Goal: Task Accomplishment & Management: Use online tool/utility

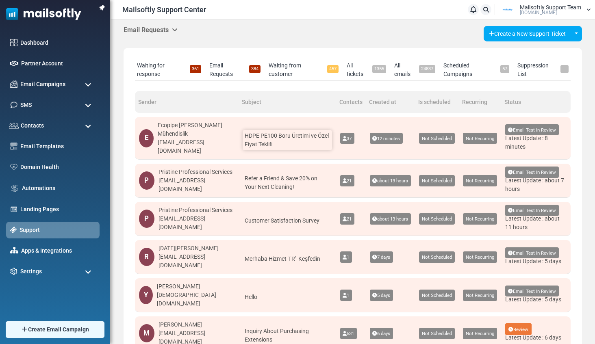
click at [306, 137] on span "HDPE PE100 Boru Üretimi ve Özel Fiyat Teklifi" at bounding box center [287, 140] width 84 height 15
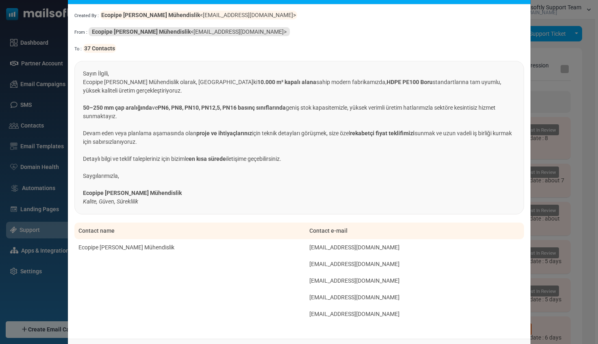
scroll to position [68, 0]
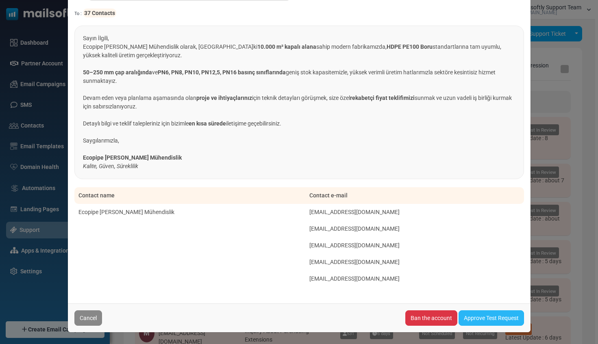
click at [486, 322] on link "Approve Test Request" at bounding box center [490, 318] width 65 height 15
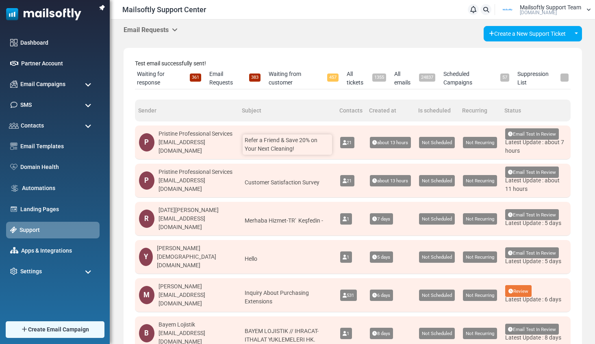
click at [303, 141] on span "Refer a Friend & Save 20% on Your Next Cleaning!" at bounding box center [281, 144] width 73 height 15
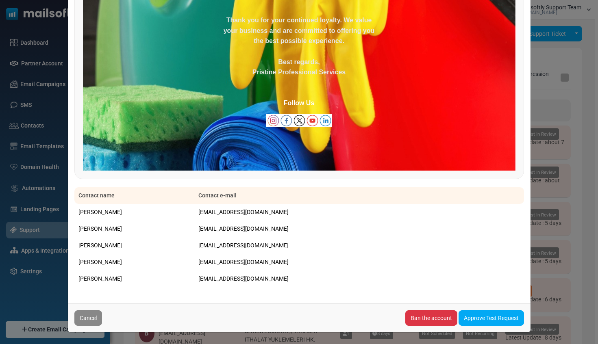
scroll to position [472, 0]
click at [480, 319] on link "Approve Test Request" at bounding box center [490, 318] width 65 height 15
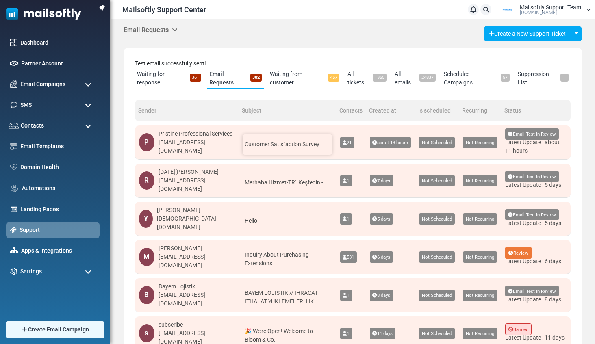
click at [297, 141] on span "Customer Satisfaction Survey" at bounding box center [282, 144] width 75 height 7
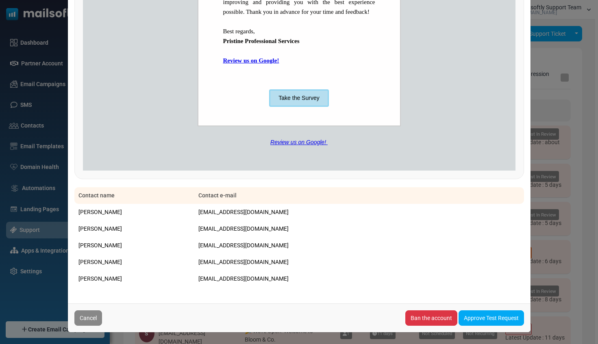
scroll to position [359, 0]
click at [489, 321] on link "Approve Test Request" at bounding box center [490, 318] width 65 height 15
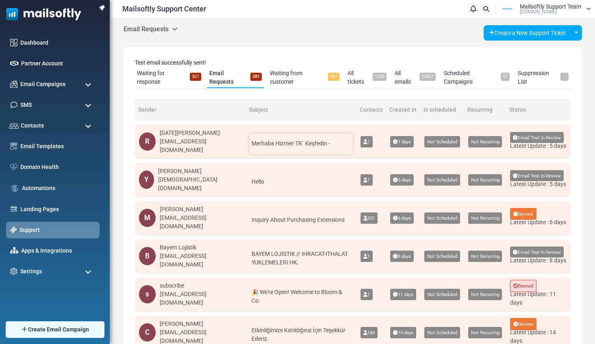
scroll to position [2, 0]
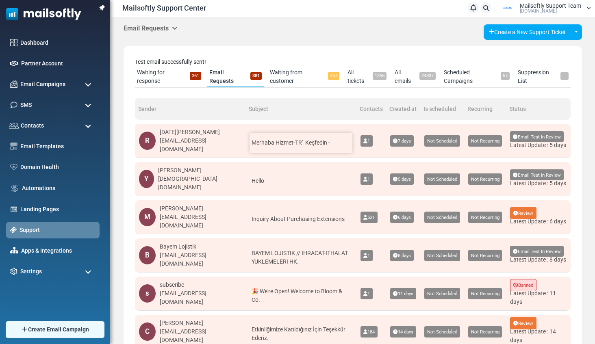
click at [267, 135] on div "Merhaba Hizmet-TR' Keşfedin -" at bounding box center [301, 143] width 103 height 20
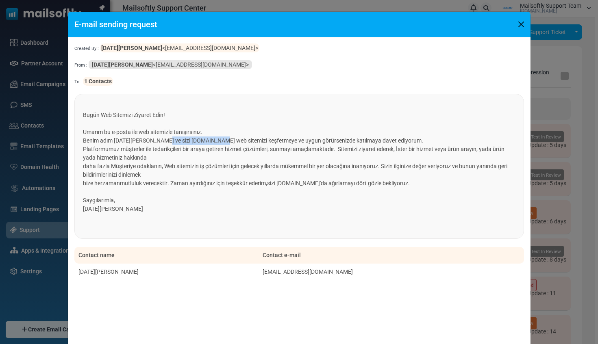
drag, startPoint x: 162, startPoint y: 142, endPoint x: 218, endPoint y: 143, distance: 56.5
click at [218, 143] on font "Benim adım Ramazan Çırak ve sizi www.hizmet-tr.com web sitemizi keşfetmeye ve u…" at bounding box center [253, 140] width 340 height 7
click at [525, 22] on button "Close" at bounding box center [521, 24] width 12 height 12
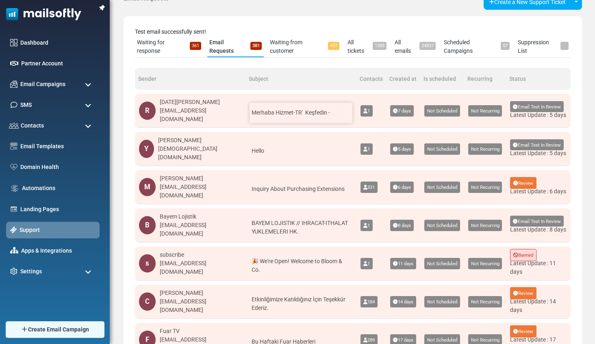
scroll to position [55, 0]
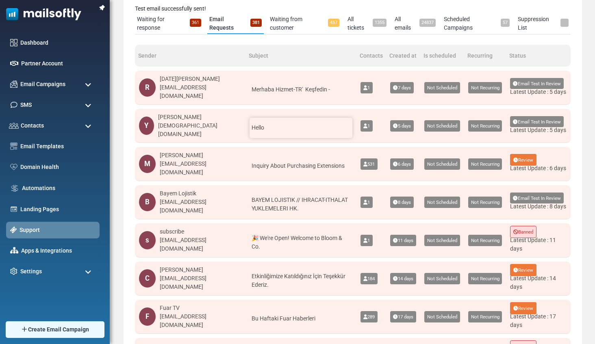
click at [321, 127] on div "Hello" at bounding box center [301, 128] width 103 height 20
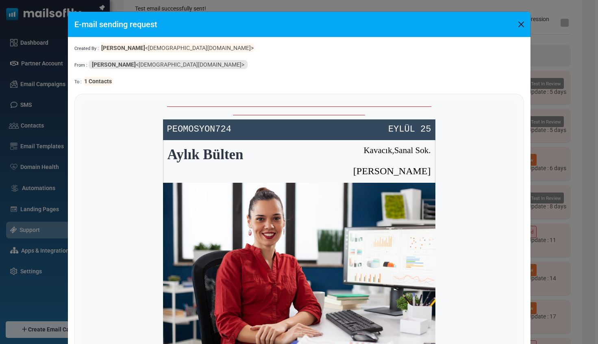
click at [518, 27] on button "Close" at bounding box center [521, 24] width 12 height 12
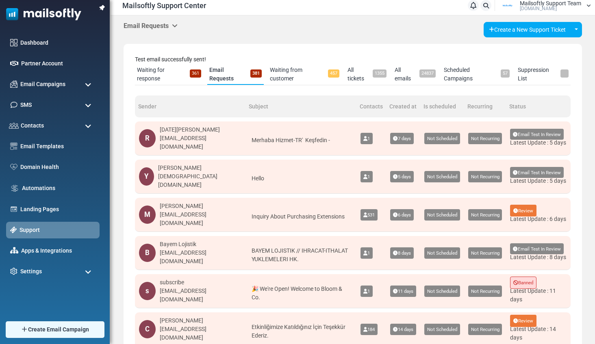
scroll to position [0, 0]
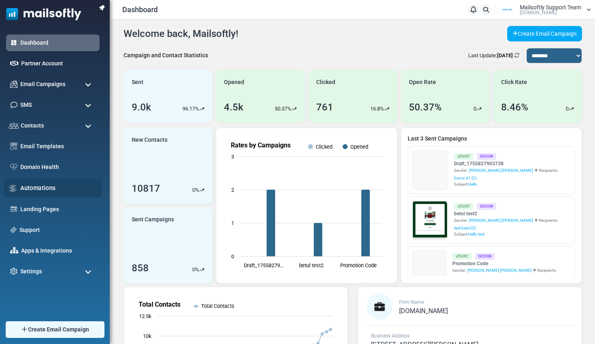
click at [42, 189] on link "Automations" at bounding box center [58, 188] width 77 height 9
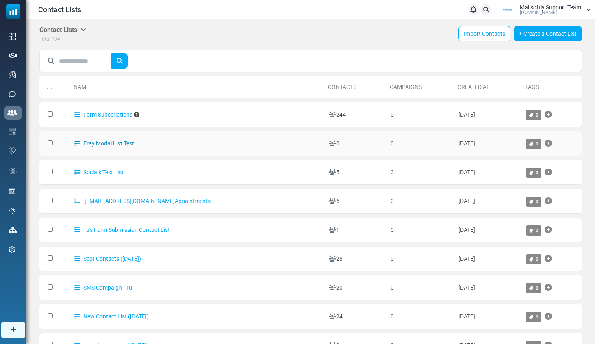
click at [107, 141] on link "Eray Modal List Test" at bounding box center [104, 143] width 60 height 7
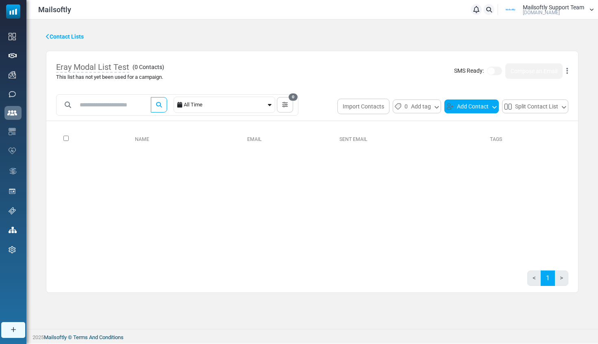
click at [481, 109] on button "Add Contact" at bounding box center [471, 107] width 54 height 14
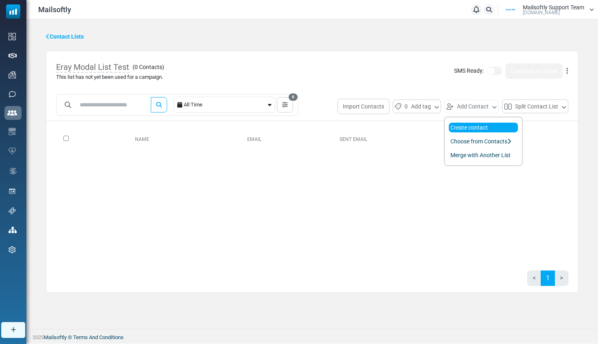
click at [482, 127] on link "Create contact" at bounding box center [483, 128] width 69 height 10
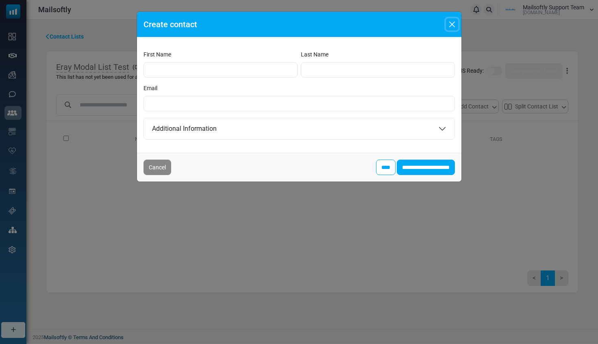
click at [448, 24] on button "Close" at bounding box center [452, 24] width 12 height 12
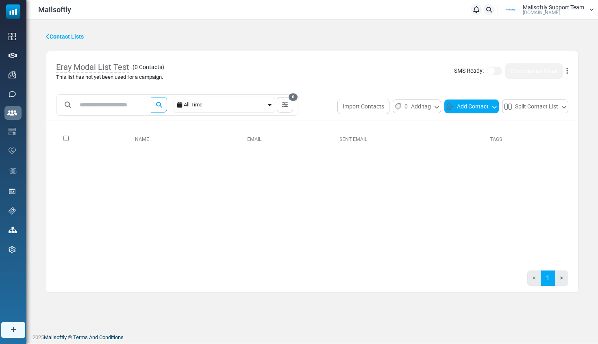
click at [467, 102] on button "Add Contact" at bounding box center [471, 107] width 54 height 14
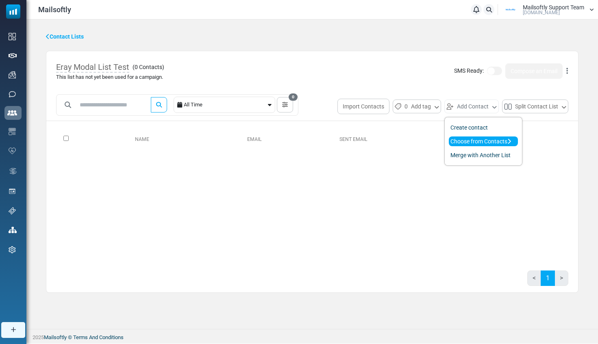
click at [470, 141] on link "Choose from Contacts" at bounding box center [483, 142] width 69 height 10
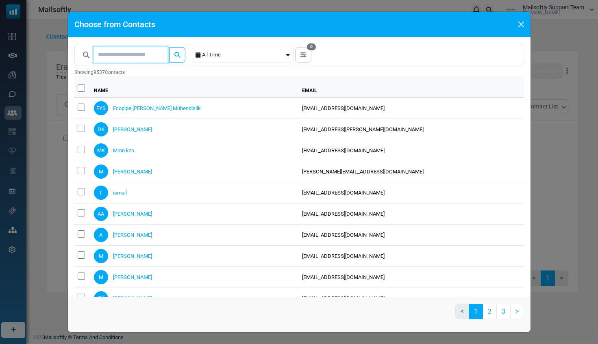
click at [134, 56] on input "text" at bounding box center [131, 54] width 74 height 15
click at [306, 51] on button "0" at bounding box center [303, 54] width 16 height 15
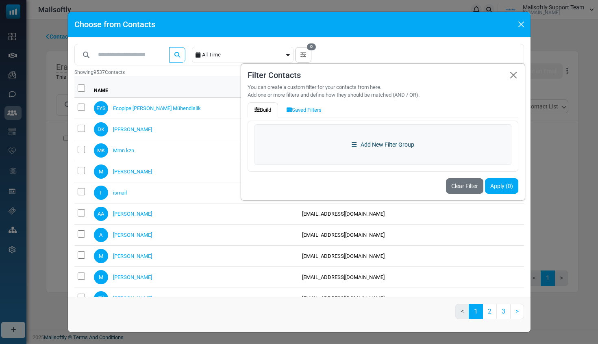
click at [363, 140] on link "Add New Filter Group" at bounding box center [382, 144] width 257 height 41
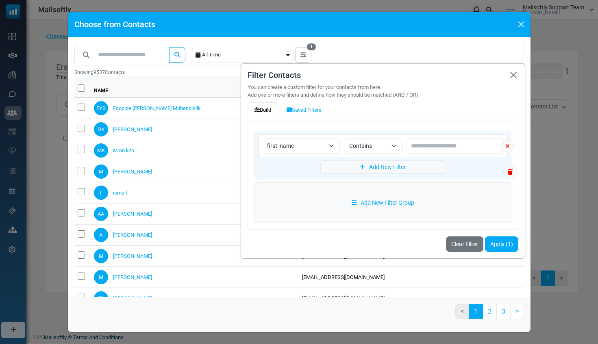
click at [336, 144] on span "first_name" at bounding box center [301, 145] width 78 height 15
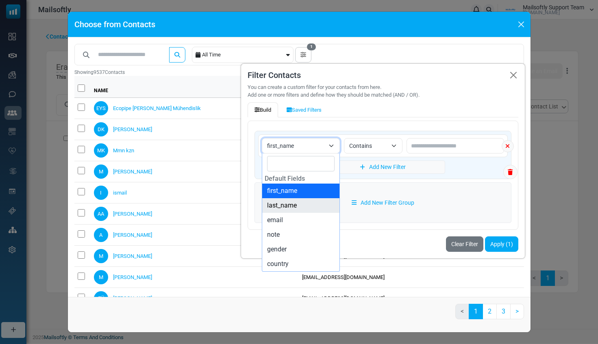
select select "*********"
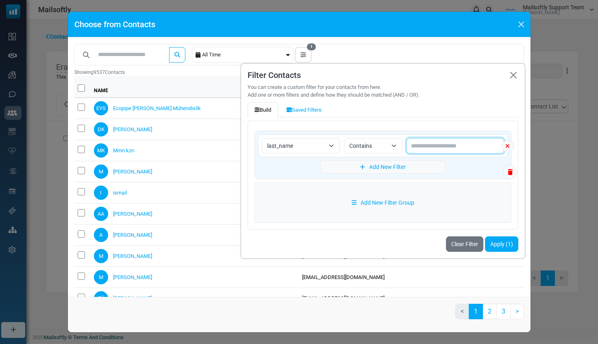
click at [422, 148] on input "text" at bounding box center [455, 145] width 98 height 15
type input "****"
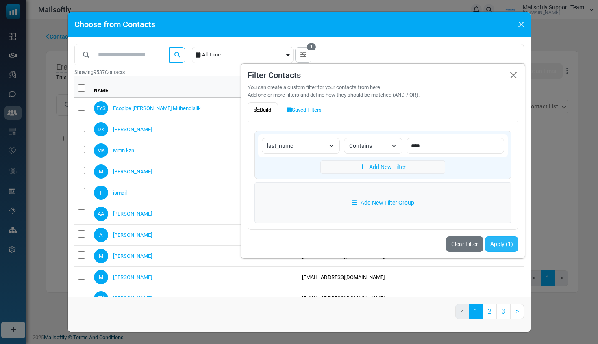
click at [498, 242] on button "Apply (1)" at bounding box center [501, 244] width 33 height 15
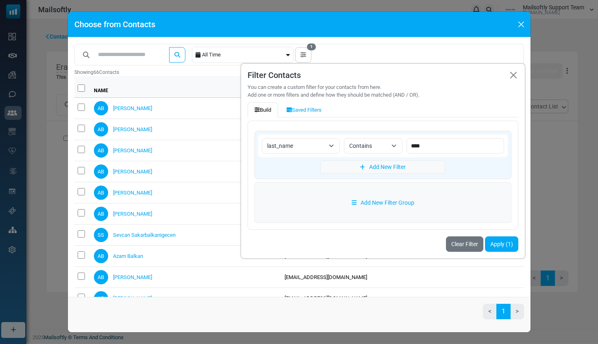
click at [349, 37] on div "**********" at bounding box center [299, 167] width 463 height 260
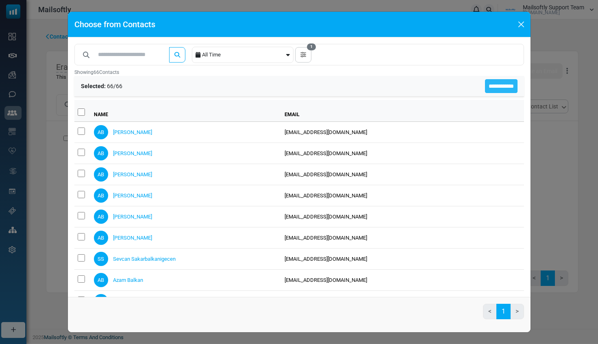
click at [500, 85] on input "**********" at bounding box center [501, 86] width 33 height 14
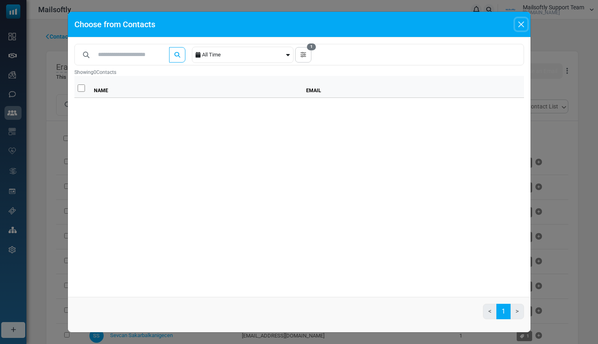
click at [524, 24] on button "Close" at bounding box center [521, 24] width 12 height 12
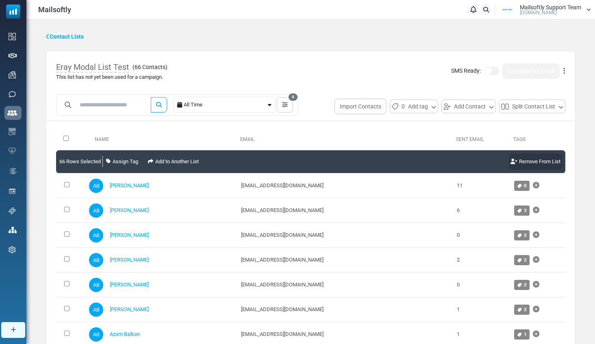
click at [532, 161] on link "Remove From List" at bounding box center [535, 162] width 53 height 16
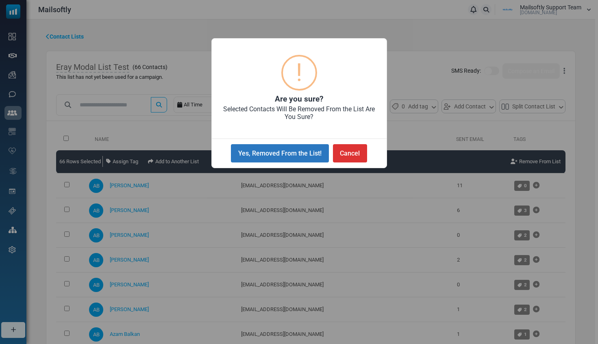
click at [301, 158] on button "Yes, Removed From the List!" at bounding box center [280, 153] width 98 height 18
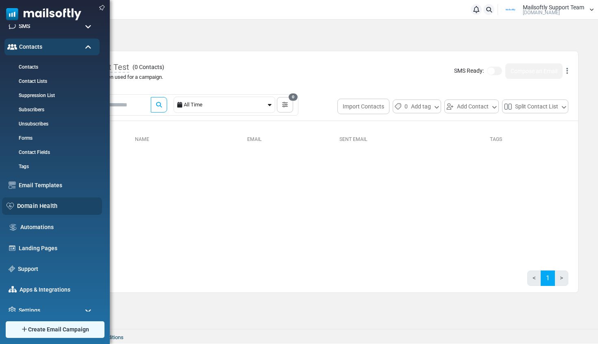
scroll to position [86, 0]
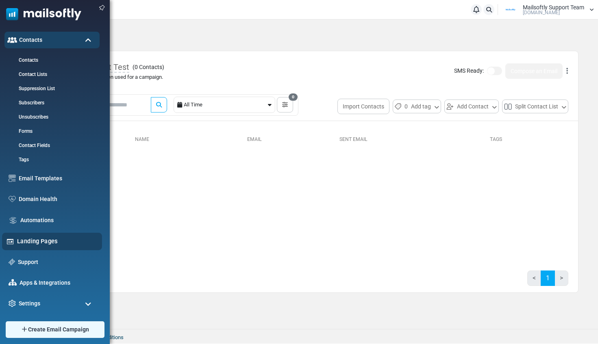
click at [44, 244] on link "Landing Pages" at bounding box center [57, 241] width 80 height 9
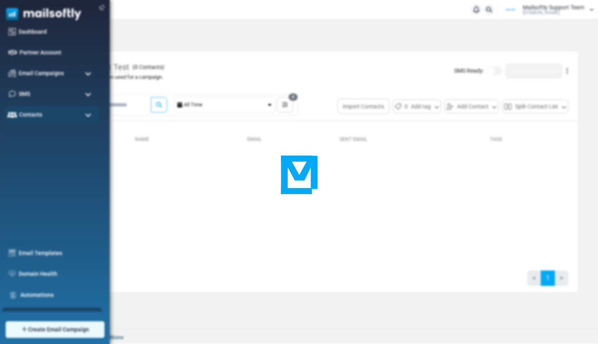
scroll to position [0, 0]
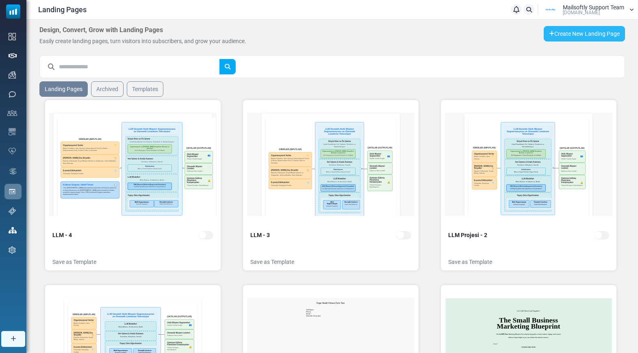
click at [581, 39] on link "Create New Landing Page" at bounding box center [584, 33] width 81 height 15
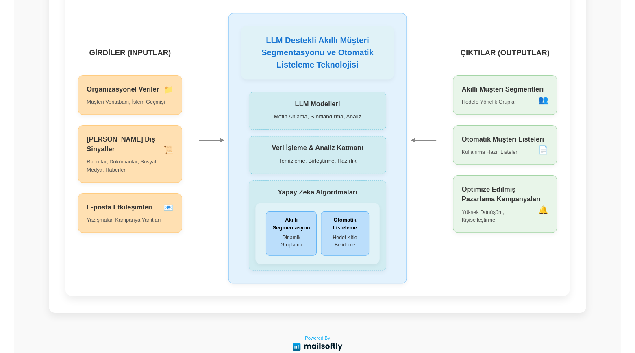
scroll to position [39, 0]
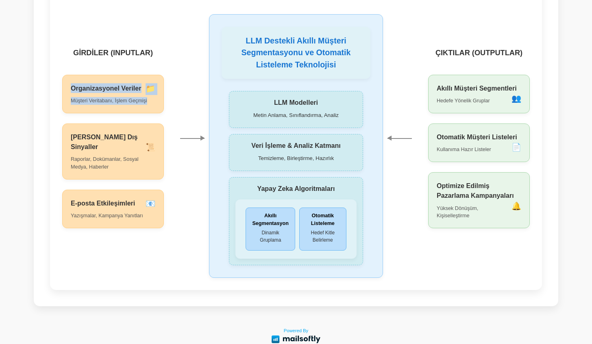
drag, startPoint x: 70, startPoint y: 77, endPoint x: 126, endPoint y: 116, distance: 68.7
click at [126, 116] on div "GİRDİLER (INPUTLAR) Organizasyonel Veriler 📁 Müşteri Veritabanı, İşlem Geçmişi …" at bounding box center [113, 138] width 102 height 181
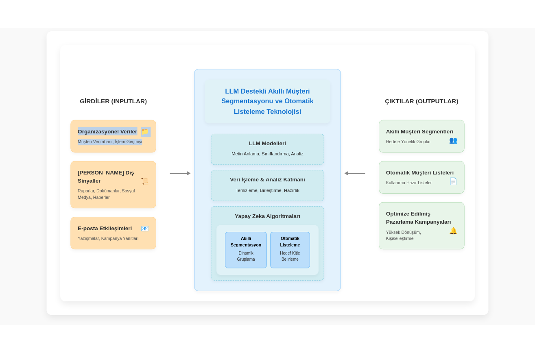
scroll to position [0, 0]
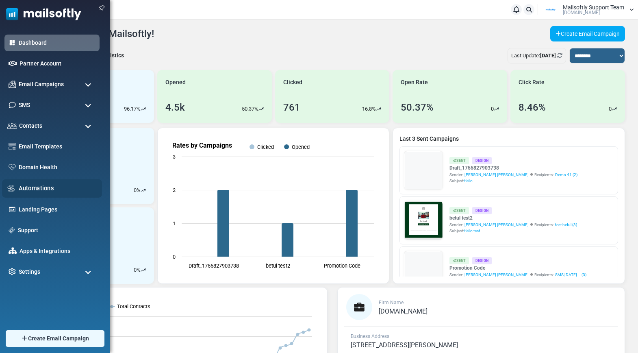
click at [43, 188] on link "Automations" at bounding box center [58, 188] width 79 height 9
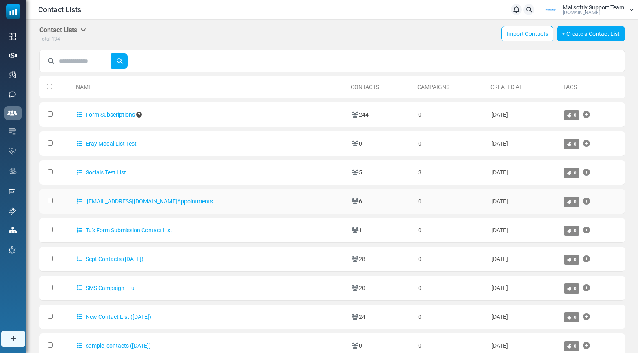
click at [145, 206] on td "[EMAIL_ADDRESS][DOMAIN_NAME] Appointments" at bounding box center [210, 201] width 275 height 25
click at [147, 203] on link "[EMAIL_ADDRESS][DOMAIN_NAME] Appointments" at bounding box center [145, 201] width 136 height 7
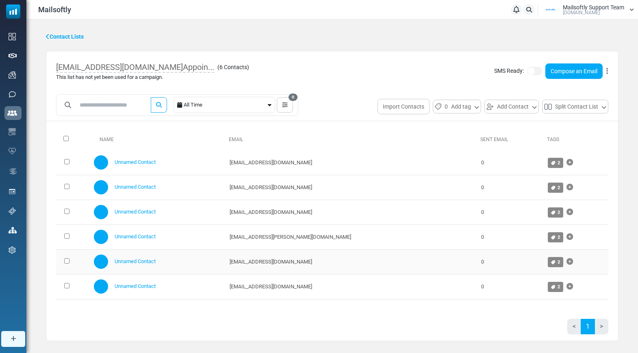
drag, startPoint x: 345, startPoint y: 263, endPoint x: 254, endPoint y: 259, distance: 92.0
click at [254, 259] on tr "Unnamed Contact [EMAIL_ADDRESS][DOMAIN_NAME] 0 2 [DOMAIN_NAME] alkan@mailsoftly…" at bounding box center [332, 261] width 552 height 25
click at [289, 267] on td "[EMAIL_ADDRESS][DOMAIN_NAME]" at bounding box center [352, 261] width 252 height 25
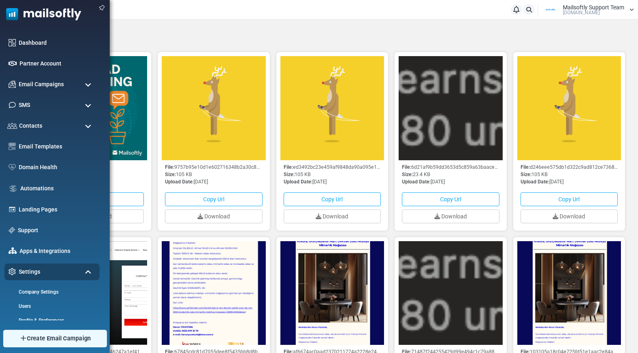
click at [35, 334] on link "Create Email Campaign" at bounding box center [55, 338] width 104 height 17
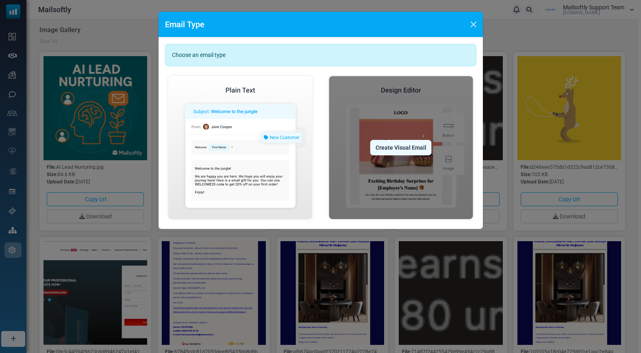
click at [368, 141] on img at bounding box center [401, 148] width 151 height 150
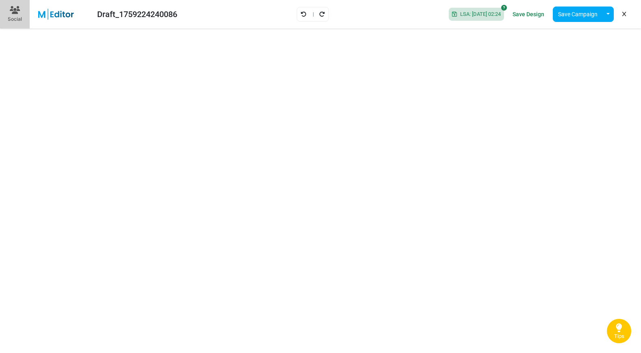
click at [116, 15] on div "Draft_1759224240086" at bounding box center [137, 14] width 80 height 12
click at [148, 12] on div "Draft_1759224240086" at bounding box center [137, 14] width 80 height 12
click at [193, 8] on div "Draft_1759224240086 LSA: 2025-09-30 02:24 Save Design Save Campaign Save as Tem…" at bounding box center [320, 14] width 641 height 28
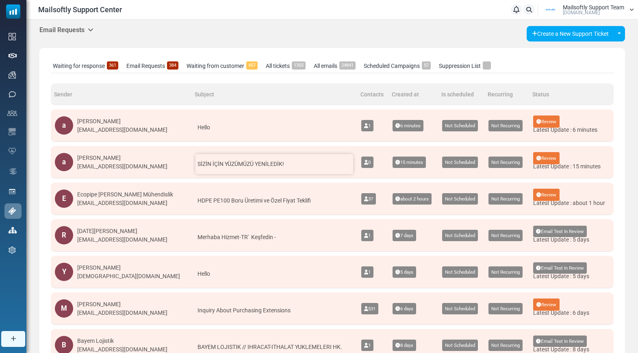
click at [234, 161] on span "SİZİN İÇİN YÜZÜMÜZÜ YENİLEDİK!" at bounding box center [241, 164] width 87 height 7
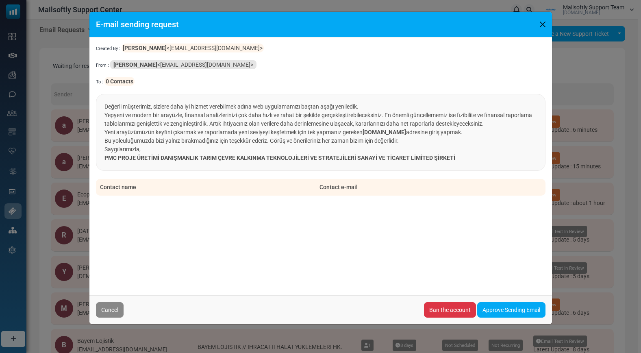
click at [373, 131] on strong "kobimatik.com.tr" at bounding box center [384, 132] width 43 height 7
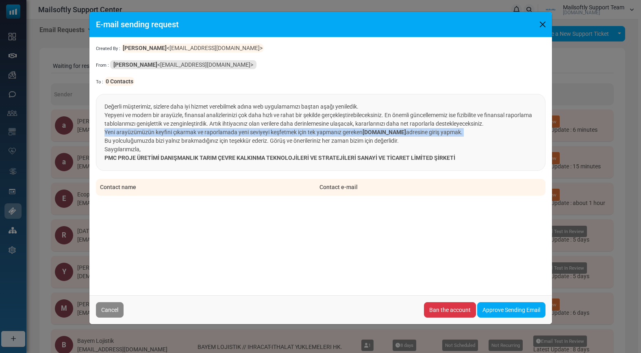
click at [373, 131] on strong "kobimatik.com.tr" at bounding box center [384, 132] width 43 height 7
click at [367, 132] on strong "kobimatik.com.tr" at bounding box center [384, 132] width 43 height 7
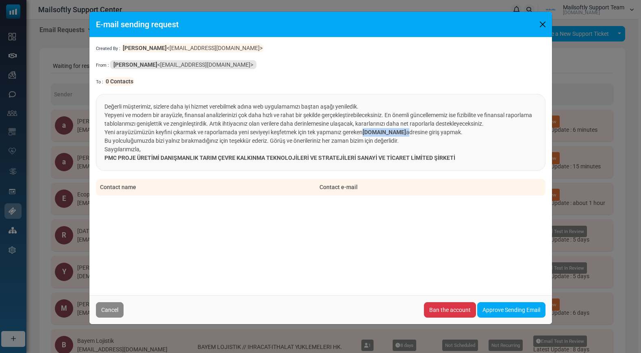
drag, startPoint x: 365, startPoint y: 133, endPoint x: 411, endPoint y: 133, distance: 46.7
click at [411, 133] on p "Yeni arayüzümüzün keyfini çıkarmak ve raporlamada yeni seviyeyi keşfetmek için …" at bounding box center [320, 132] width 432 height 9
copy p "kobimatik.com.tr"
drag, startPoint x: 139, startPoint y: 83, endPoint x: 102, endPoint y: 83, distance: 37.0
click at [102, 83] on div "To : 0 Contacts" at bounding box center [321, 81] width 450 height 9
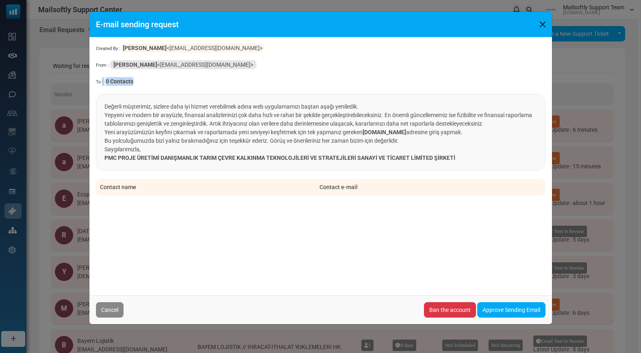
click at [545, 24] on button "Close" at bounding box center [543, 24] width 12 height 12
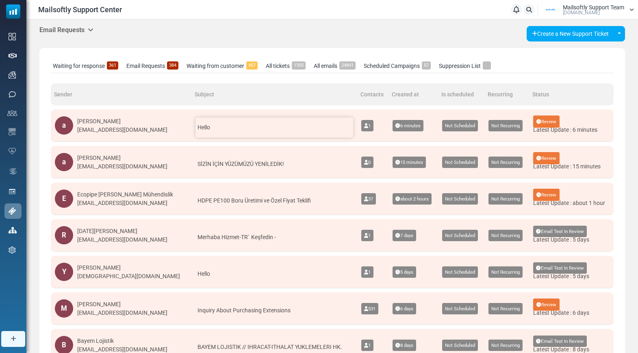
click at [248, 137] on div "Hello" at bounding box center [275, 127] width 158 height 20
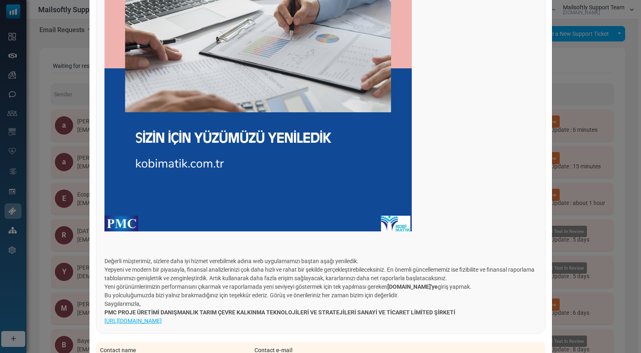
scroll to position [333, 0]
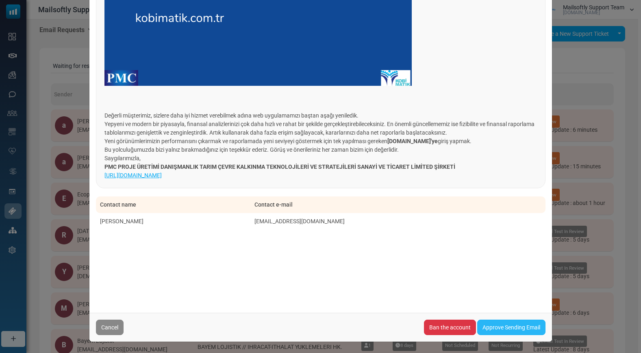
click at [514, 325] on link "Approve Sending Email" at bounding box center [511, 326] width 68 height 15
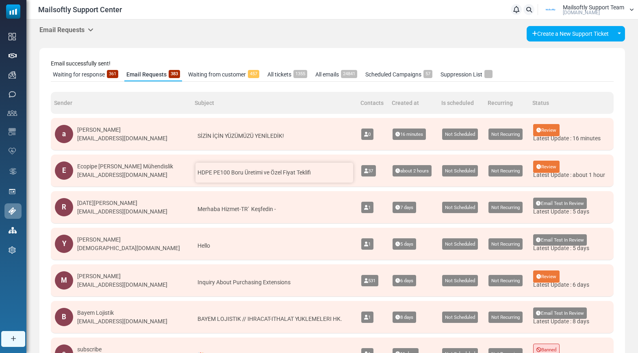
click at [244, 171] on span "HDPE PE100 Boru Üretimi ve Özel Fiyat Teklifi" at bounding box center [254, 172] width 113 height 7
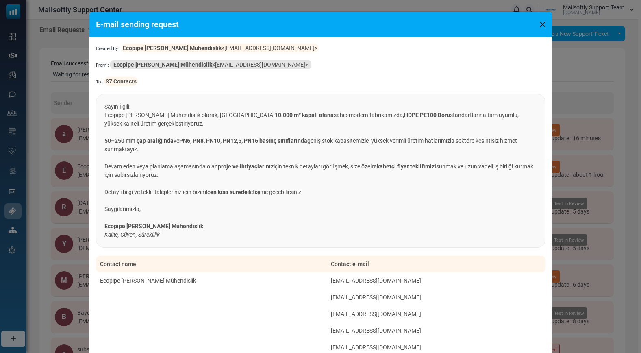
click at [540, 24] on button "Close" at bounding box center [543, 24] width 12 height 12
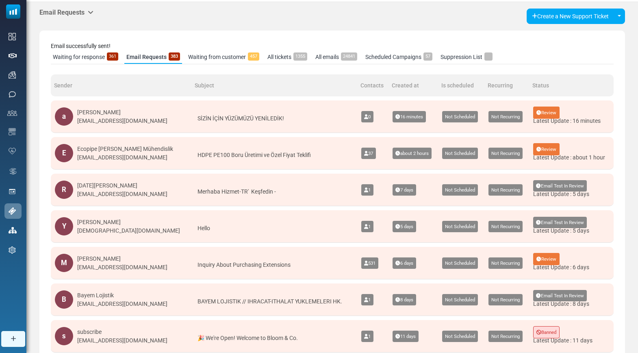
scroll to position [20, 0]
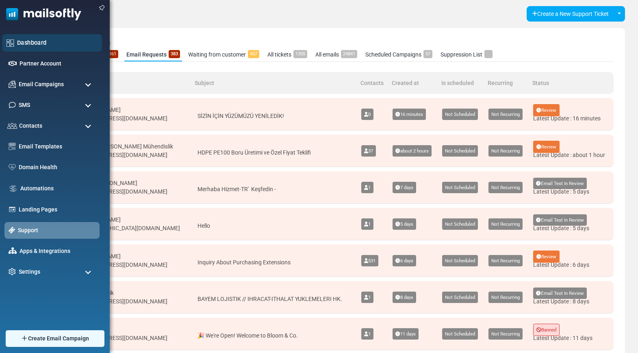
click at [42, 39] on link "Dashboard" at bounding box center [57, 42] width 80 height 9
